Goal: Task Accomplishment & Management: Use online tool/utility

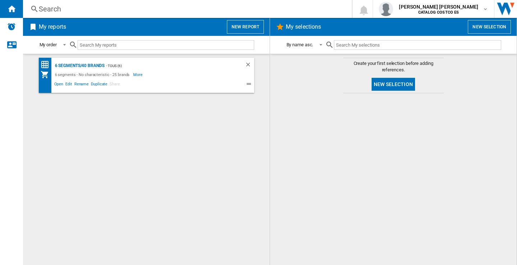
click at [249, 24] on button "New report" at bounding box center [245, 27] width 37 height 14
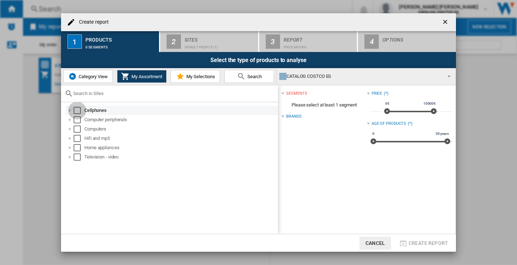
click at [78, 114] on div "Select" at bounding box center [77, 110] width 7 height 7
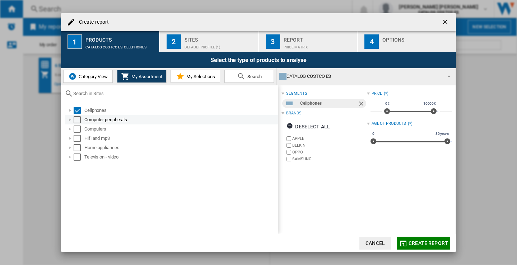
click at [78, 121] on div "Select" at bounding box center [77, 119] width 7 height 7
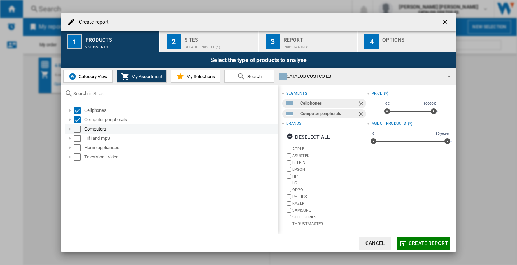
click at [78, 127] on div "Select" at bounding box center [77, 129] width 7 height 7
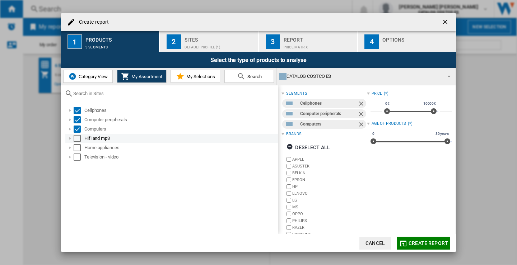
click at [76, 137] on div "Select" at bounding box center [77, 138] width 7 height 7
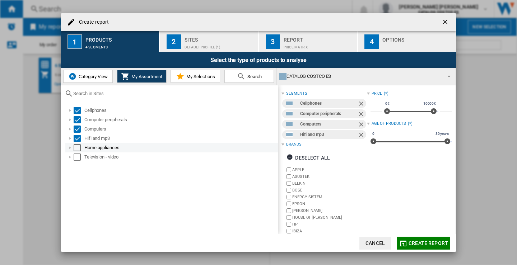
click at [77, 147] on div "Select" at bounding box center [77, 147] width 7 height 7
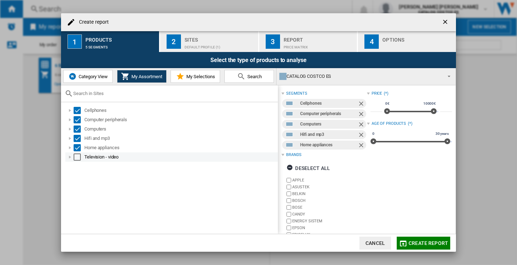
click at [79, 158] on div "Select" at bounding box center [77, 157] width 7 height 7
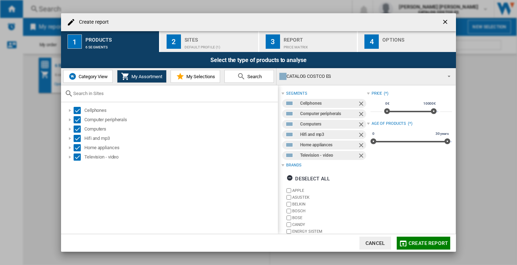
click at [204, 46] on div "Default profile (1)" at bounding box center [219, 46] width 71 height 8
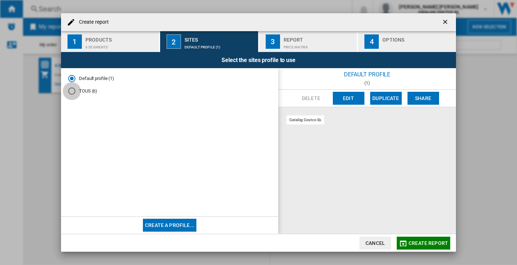
click at [72, 93] on div "TOUS (6)" at bounding box center [71, 91] width 7 height 7
click at [317, 45] on div "Price Matrix" at bounding box center [318, 46] width 71 height 8
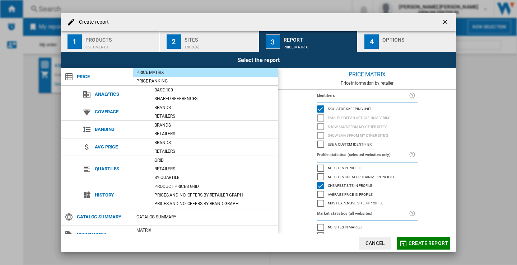
click at [415, 42] on div "button" at bounding box center [417, 46] width 71 height 8
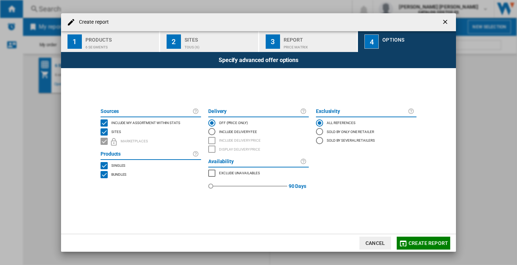
click at [424, 242] on span "Create report" at bounding box center [427, 243] width 39 height 6
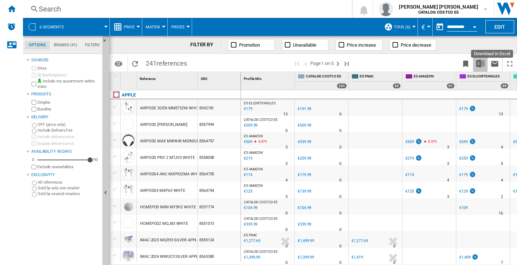
click at [477, 61] on img "Download in Excel" at bounding box center [480, 63] width 9 height 9
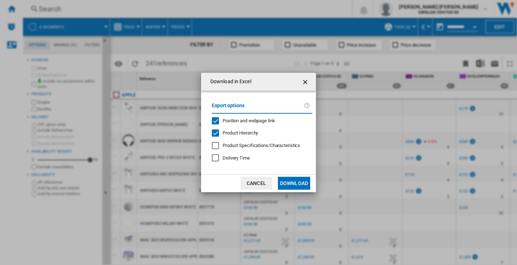
click at [290, 181] on button "Download" at bounding box center [294, 183] width 32 height 13
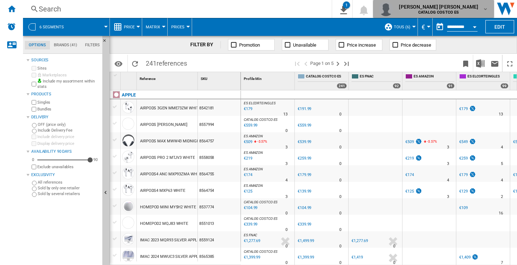
click at [485, 9] on md-icon "button" at bounding box center [485, 9] width 6 height 6
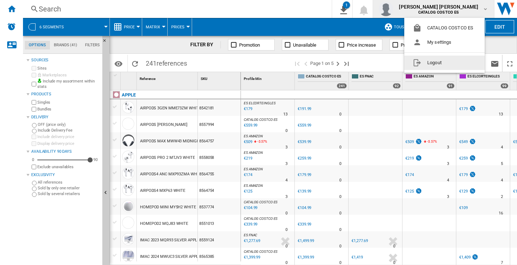
click at [427, 66] on button "Logout" at bounding box center [444, 63] width 80 height 14
